Goal: Task Accomplishment & Management: Manage account settings

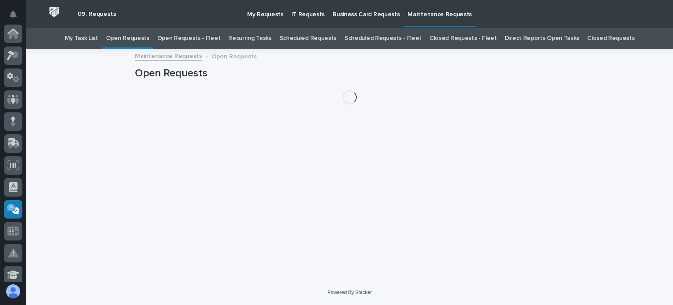
scroll to position [175, 0]
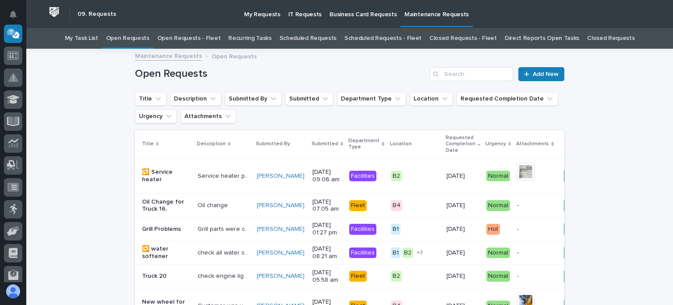
click at [184, 38] on link "Open Requests - Fleet" at bounding box center [189, 38] width 64 height 21
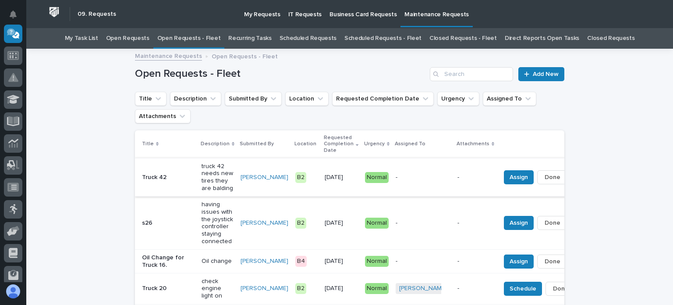
scroll to position [44, 0]
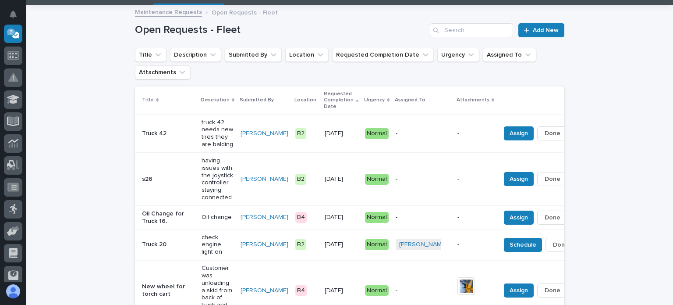
click at [202, 177] on p "having issues with the joystick controller staying connected" at bounding box center [218, 179] width 32 height 44
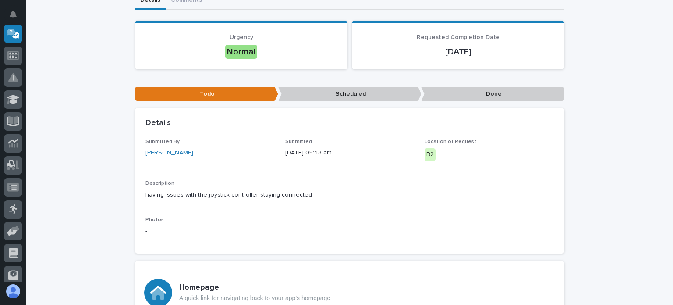
scroll to position [132, 0]
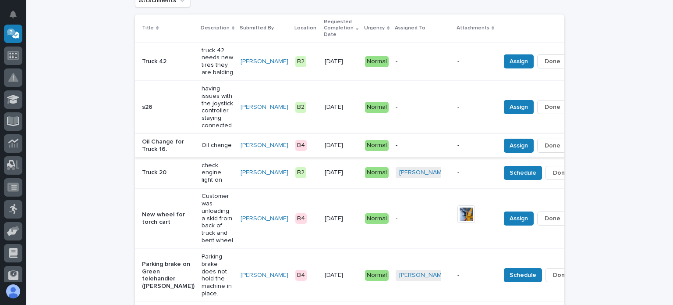
scroll to position [72, 0]
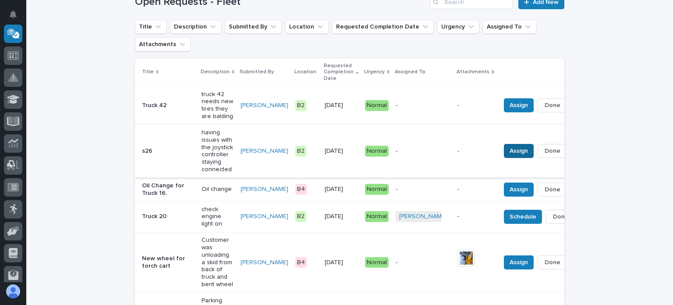
click at [504, 149] on button "Assign" at bounding box center [519, 151] width 30 height 14
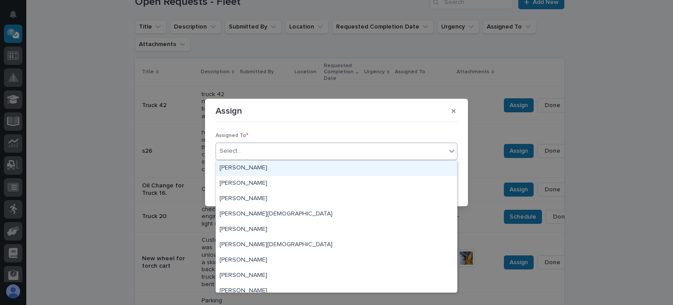
click at [264, 150] on div "Select..." at bounding box center [331, 151] width 230 height 14
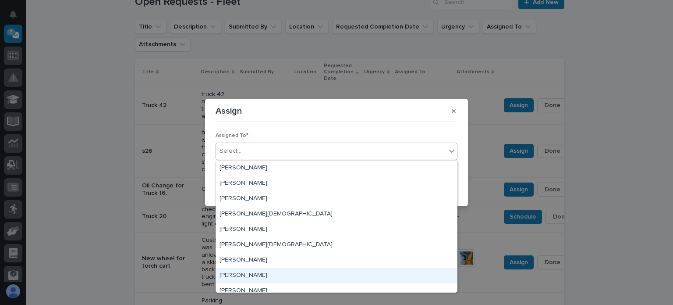
click at [236, 275] on div "[PERSON_NAME]" at bounding box center [336, 275] width 241 height 15
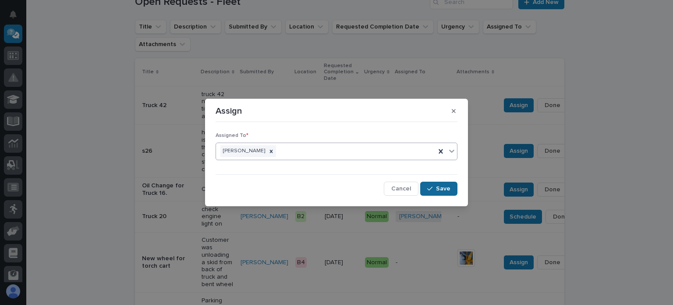
click at [442, 191] on span "Save" at bounding box center [443, 189] width 14 height 8
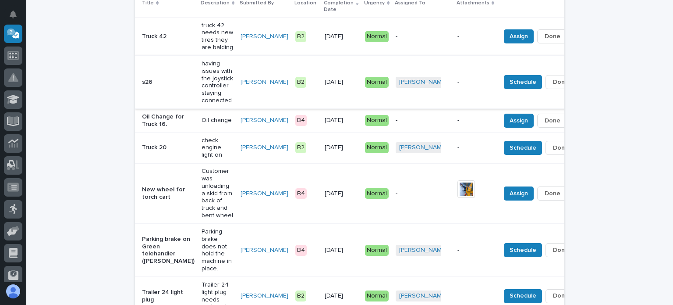
scroll to position [116, 0]
